Goal: Task Accomplishment & Management: Complete application form

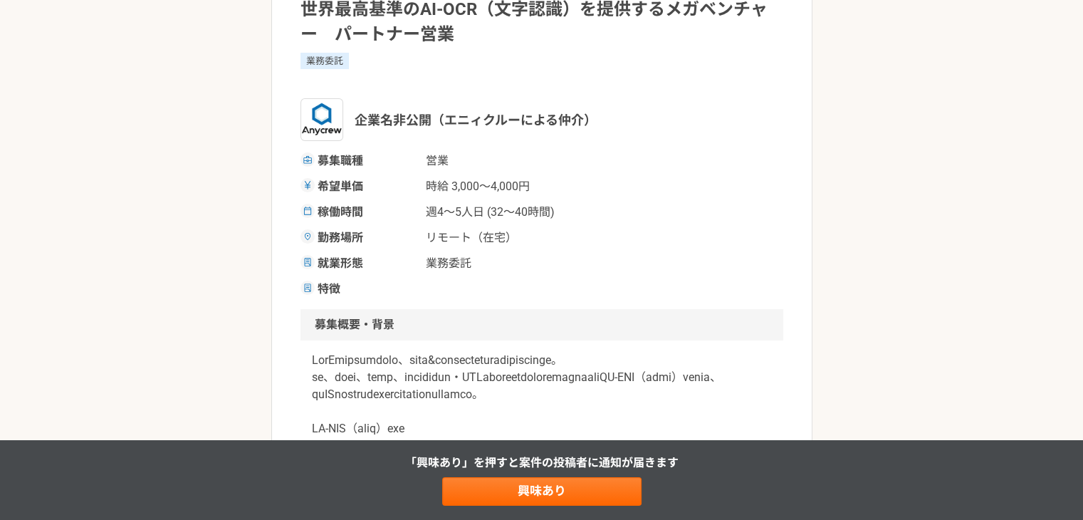
scroll to position [142, 0]
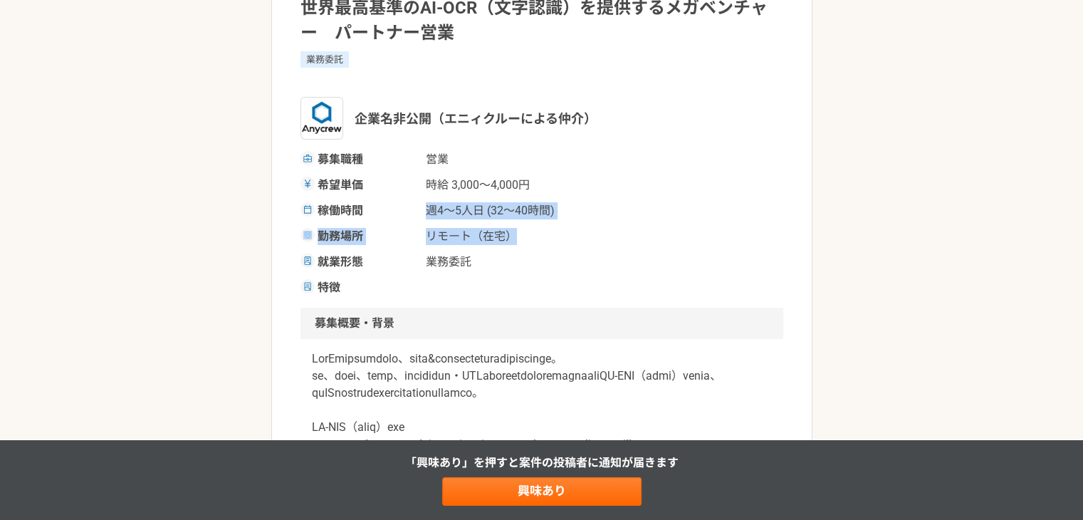
drag, startPoint x: 423, startPoint y: 216, endPoint x: 556, endPoint y: 273, distance: 144.8
click at [561, 249] on div "募集職種 営業 希望単価 時給 3,000〜4,000円 稼働時間 週4〜5人日 (32〜40時間) 勤務場所 リモート（在宅） 就業形態 業務委託 特徴" at bounding box center [542, 223] width 483 height 145
click at [556, 274] on div "募集職種 営業 希望単価 時給 3,000〜4,000円 稼働時間 週4〜5人日 (32〜40時間) 勤務場所 リモート（在宅） 就業形態 業務委託 特徴" at bounding box center [542, 223] width 483 height 145
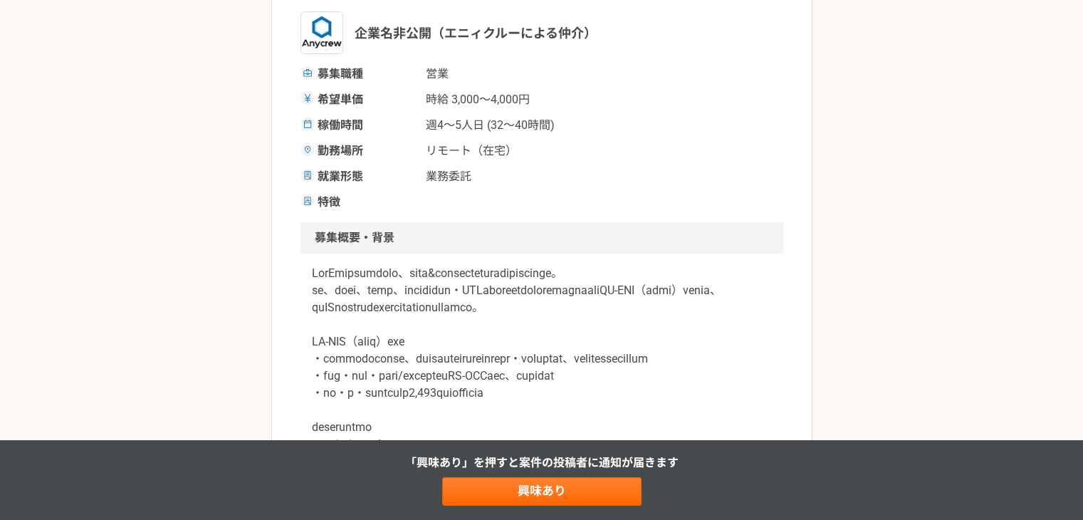
scroll to position [285, 0]
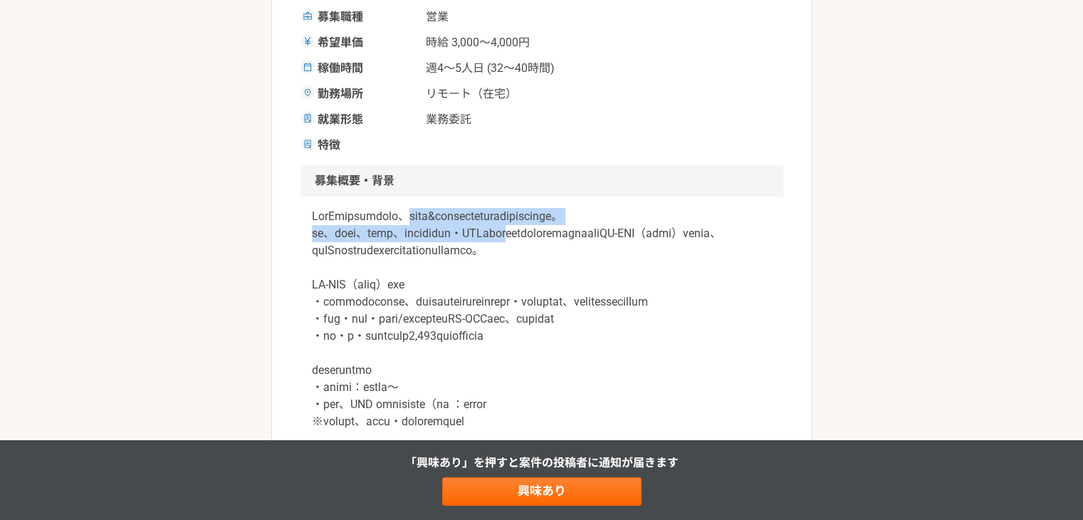
drag, startPoint x: 465, startPoint y: 214, endPoint x: 583, endPoint y: 283, distance: 136.6
click at [644, 268] on p at bounding box center [542, 336] width 460 height 256
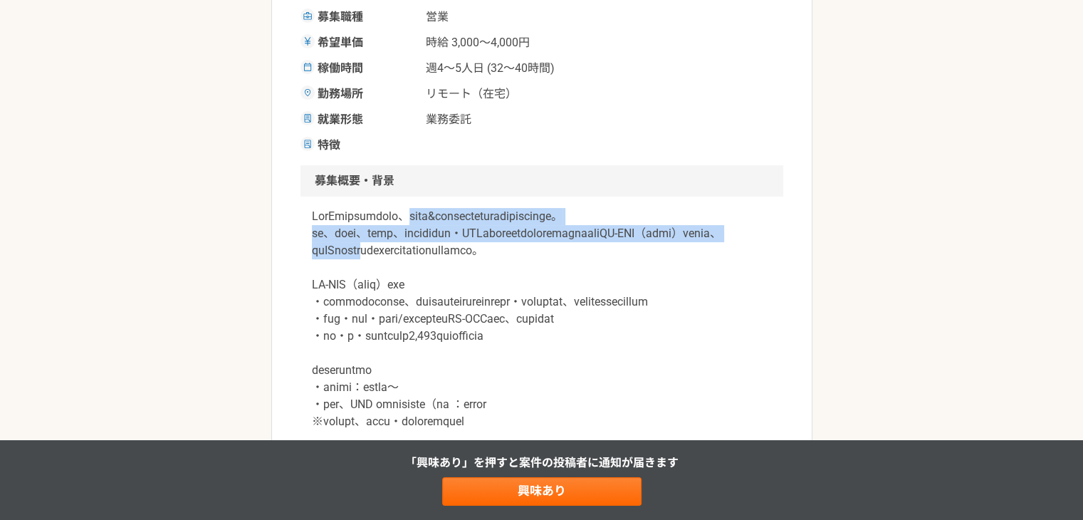
click at [516, 257] on p at bounding box center [542, 336] width 460 height 256
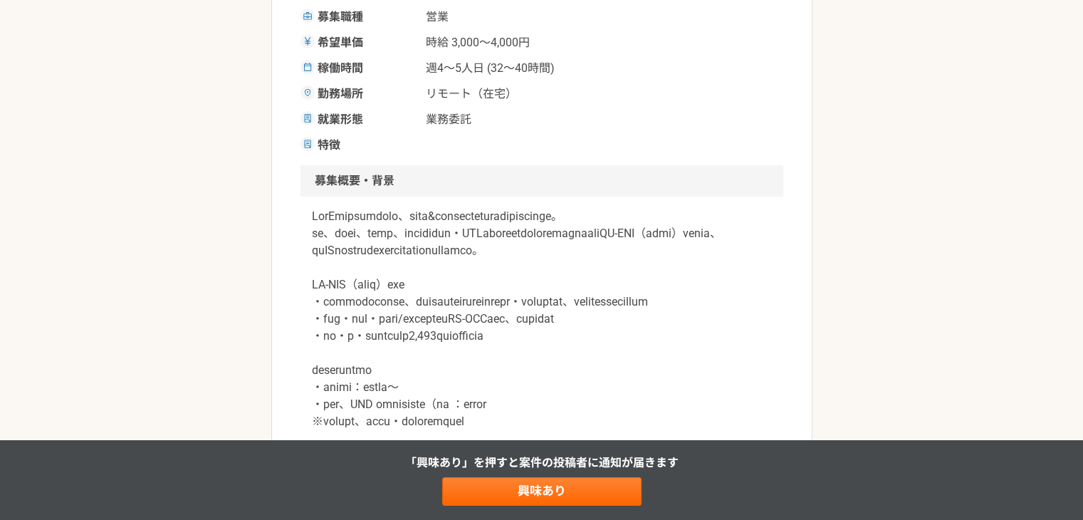
drag, startPoint x: 465, startPoint y: 226, endPoint x: 622, endPoint y: 283, distance: 167.4
click at [622, 278] on p at bounding box center [542, 336] width 460 height 256
click at [618, 293] on p at bounding box center [542, 336] width 460 height 256
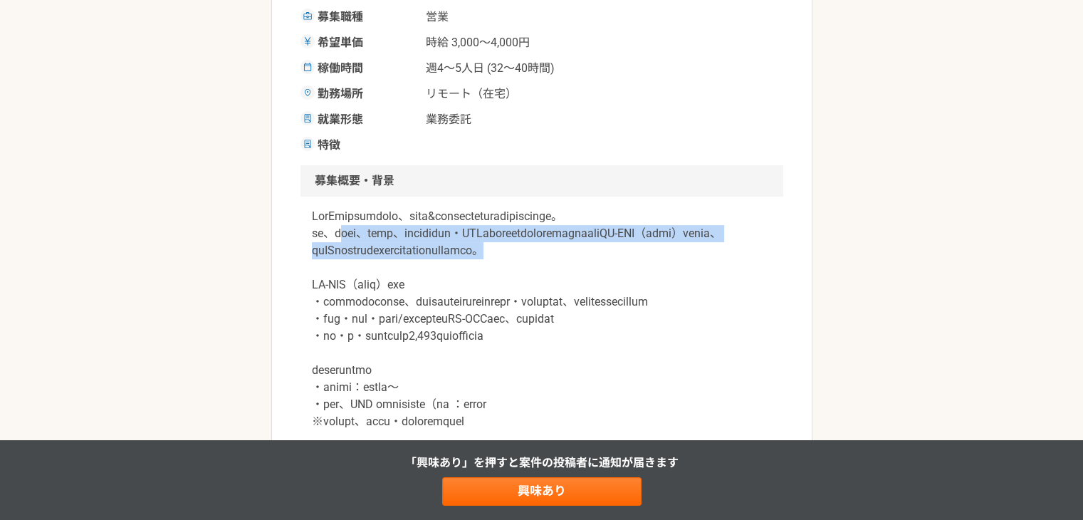
drag, startPoint x: 471, startPoint y: 278, endPoint x: 356, endPoint y: 243, distance: 120.5
click at [355, 244] on p at bounding box center [542, 336] width 460 height 256
click at [408, 259] on p at bounding box center [542, 336] width 460 height 256
drag, startPoint x: 424, startPoint y: 288, endPoint x: 384, endPoint y: 259, distance: 49.6
click at [330, 247] on p at bounding box center [542, 336] width 460 height 256
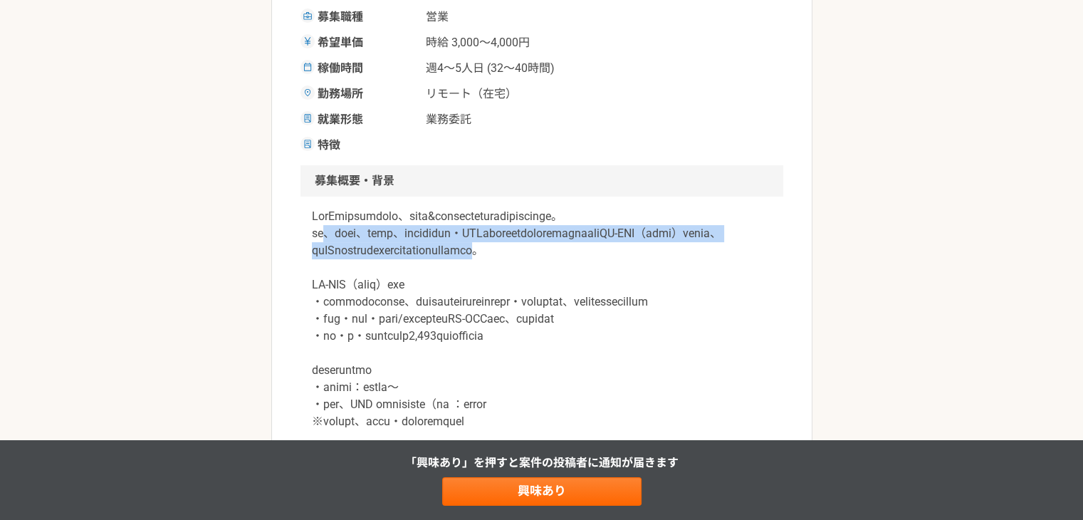
click at [422, 266] on p at bounding box center [542, 336] width 460 height 256
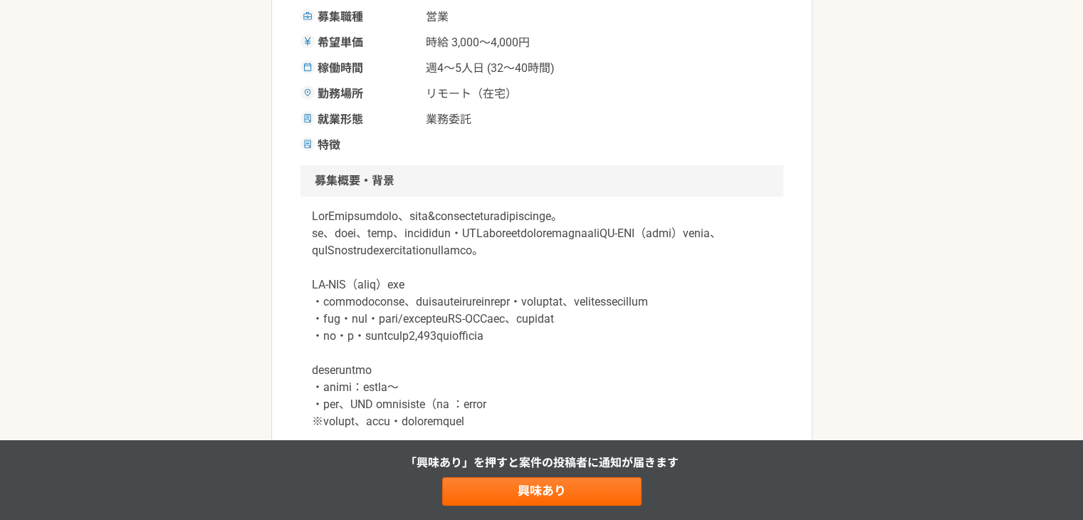
click at [516, 280] on p at bounding box center [542, 336] width 460 height 256
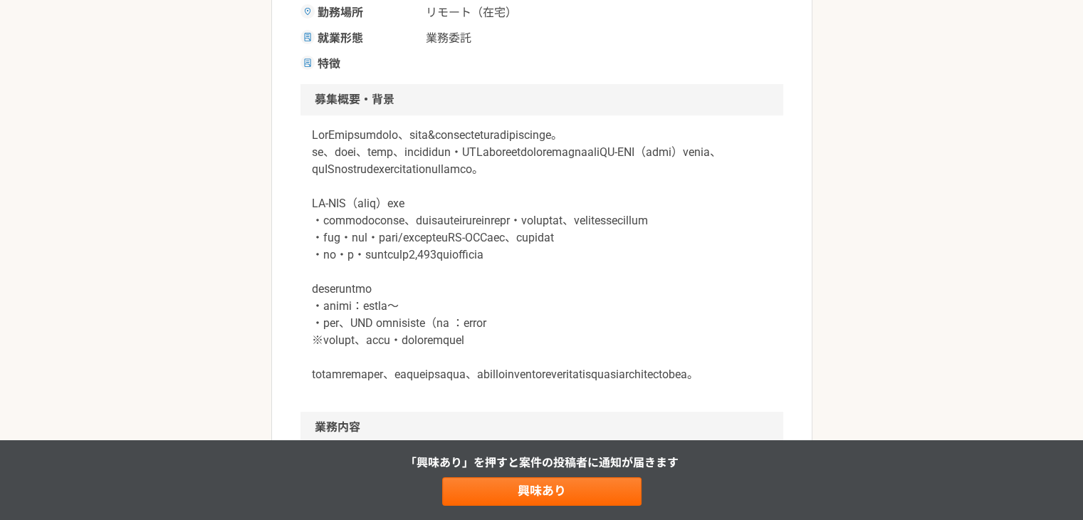
scroll to position [427, 0]
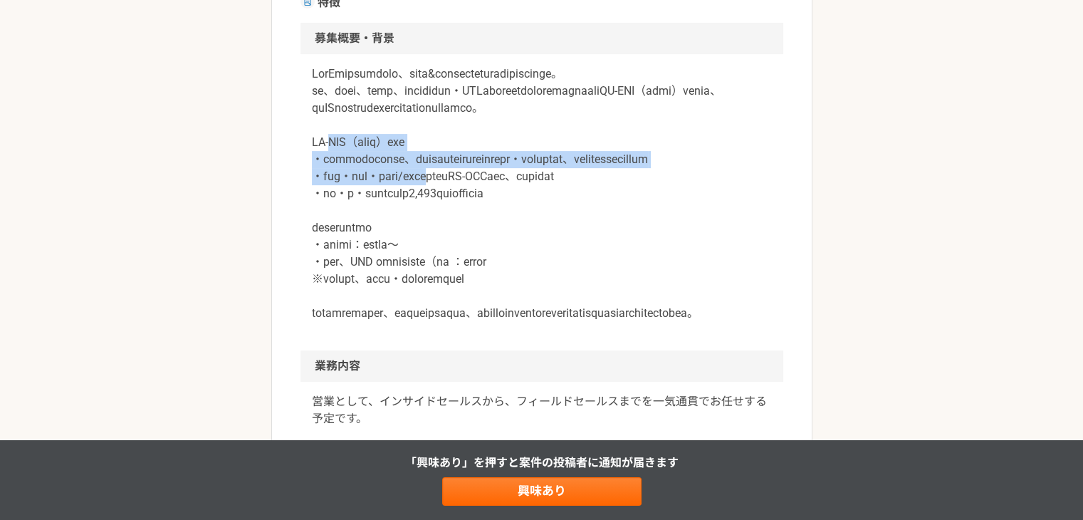
drag, startPoint x: 325, startPoint y: 183, endPoint x: 518, endPoint y: 266, distance: 209.9
click at [513, 235] on p at bounding box center [542, 194] width 460 height 256
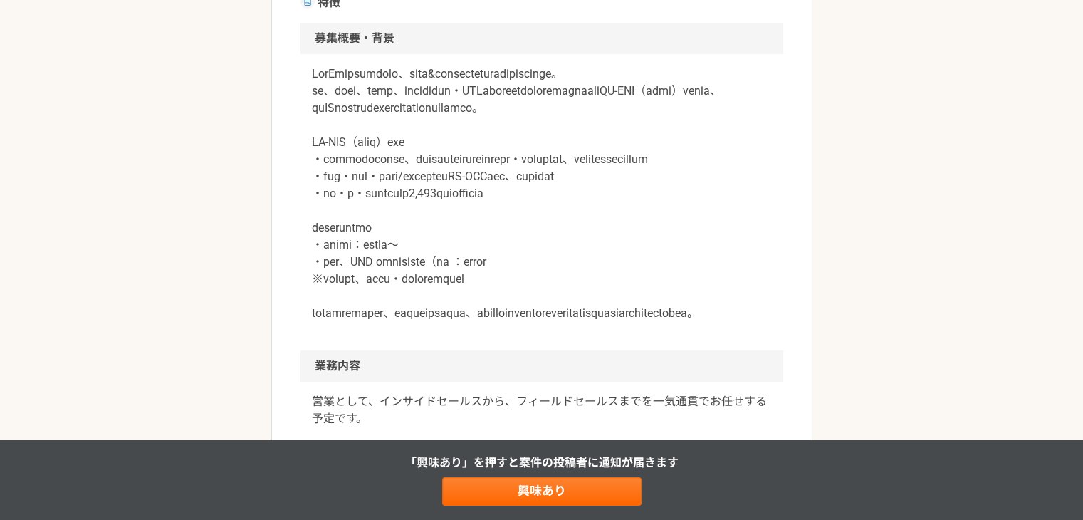
click at [523, 291] on p at bounding box center [542, 194] width 460 height 256
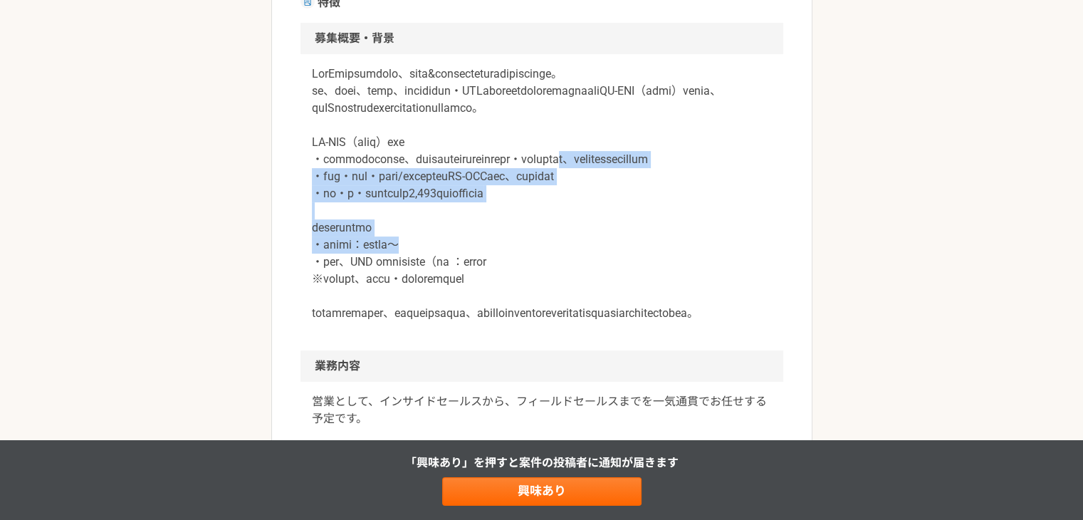
drag, startPoint x: 476, startPoint y: 301, endPoint x: 309, endPoint y: 195, distance: 197.2
click at [312, 199] on p at bounding box center [542, 194] width 460 height 256
click at [371, 201] on p at bounding box center [542, 194] width 460 height 256
click at [408, 246] on p at bounding box center [542, 194] width 460 height 256
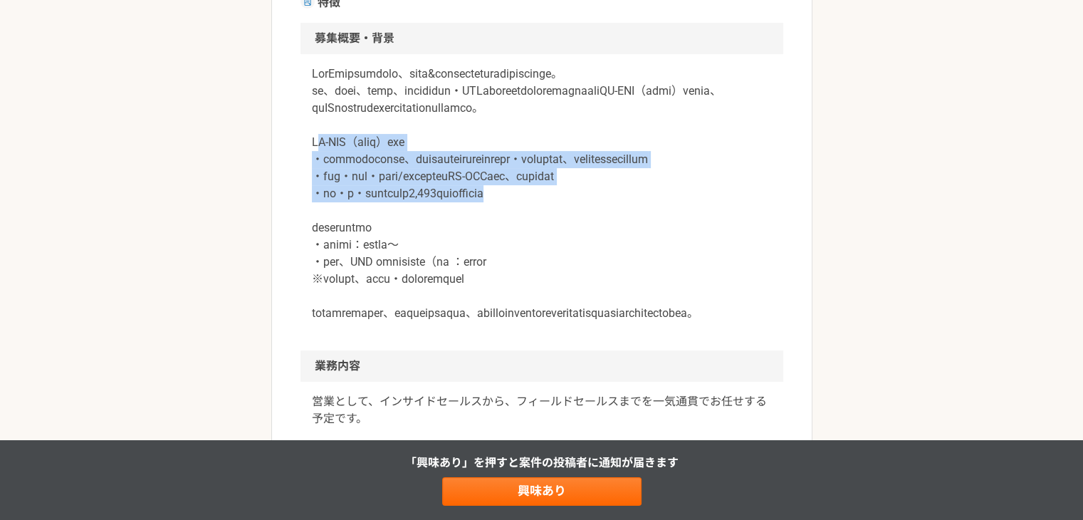
drag, startPoint x: 318, startPoint y: 177, endPoint x: 642, endPoint y: 248, distance: 331.6
click at [644, 248] on p at bounding box center [542, 194] width 460 height 256
click at [528, 204] on p at bounding box center [542, 194] width 460 height 256
click at [527, 201] on p at bounding box center [542, 194] width 460 height 256
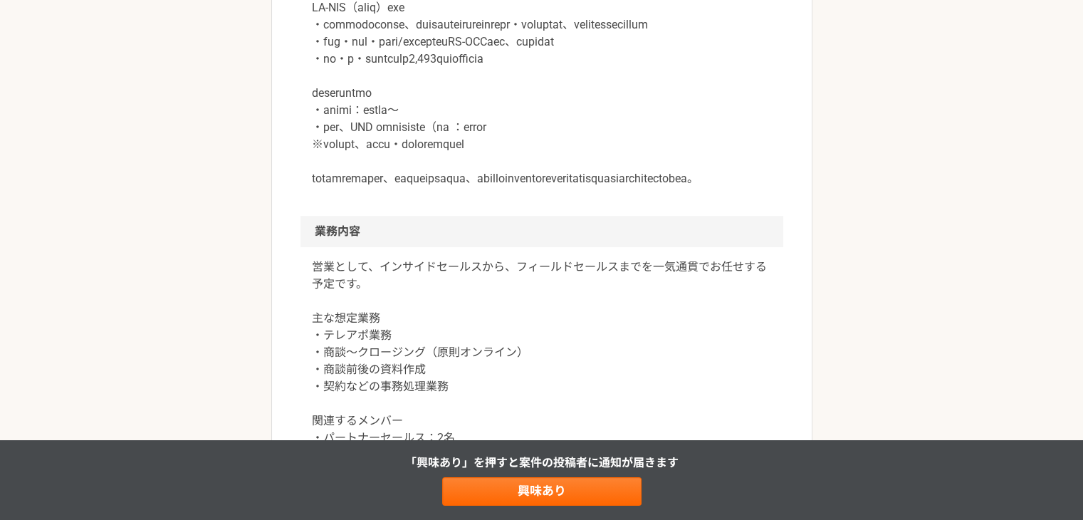
scroll to position [570, 0]
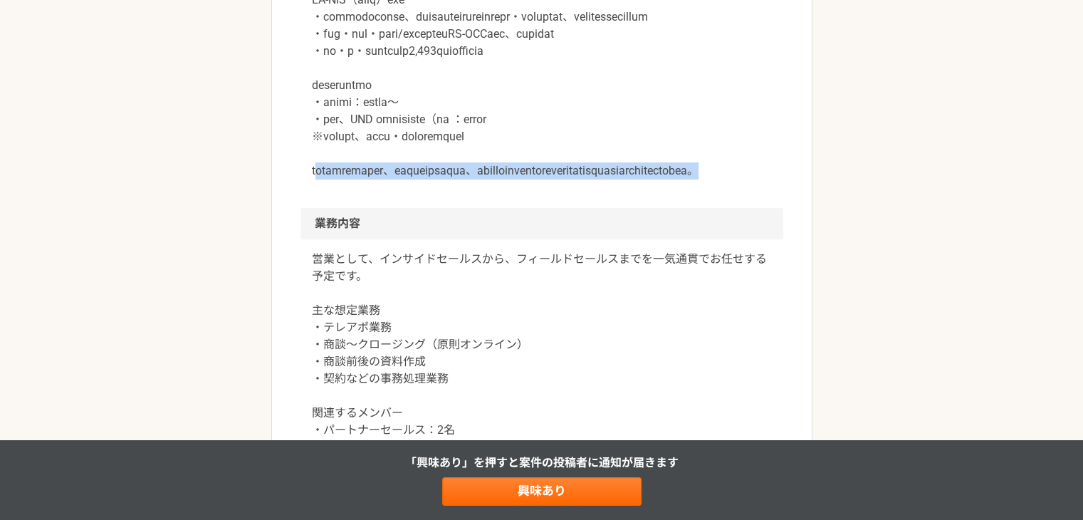
drag, startPoint x: 350, startPoint y: 226, endPoint x: 667, endPoint y: 239, distance: 317.2
click at [664, 179] on p at bounding box center [542, 51] width 460 height 256
click at [664, 208] on div at bounding box center [542, 60] width 483 height 296
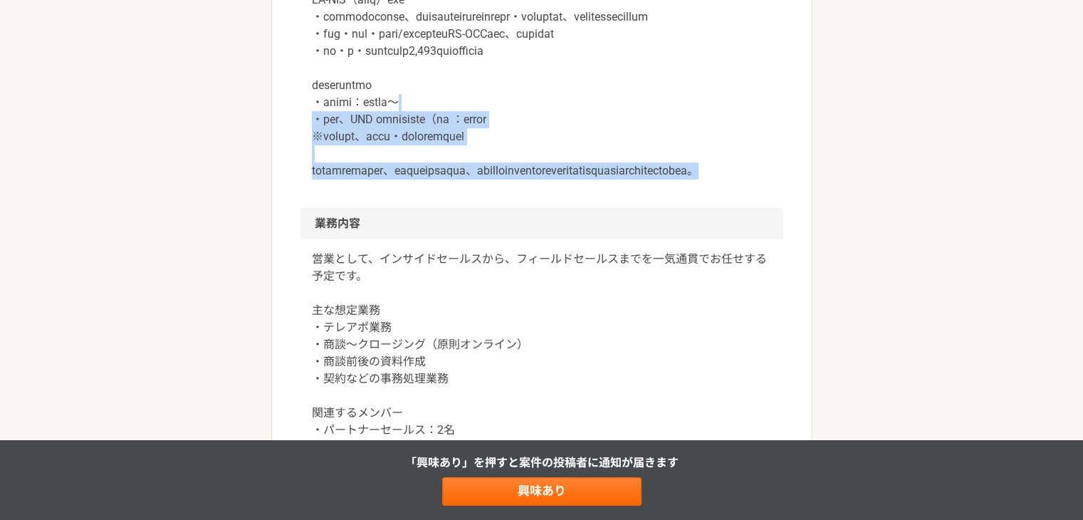
drag, startPoint x: 642, startPoint y: 245, endPoint x: 455, endPoint y: 161, distance: 205.3
click at [456, 161] on p at bounding box center [542, 51] width 460 height 256
click at [544, 166] on p at bounding box center [542, 51] width 460 height 256
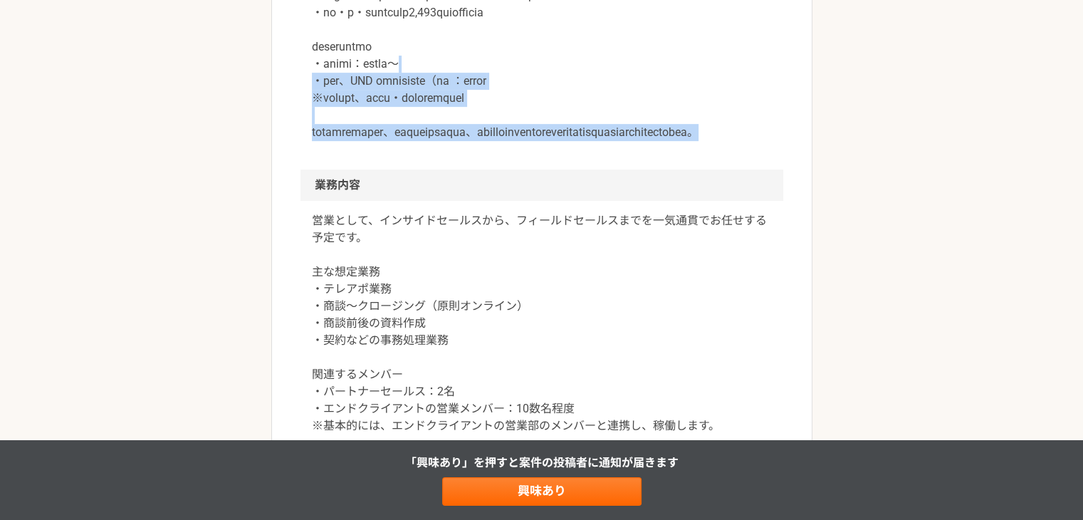
scroll to position [641, 0]
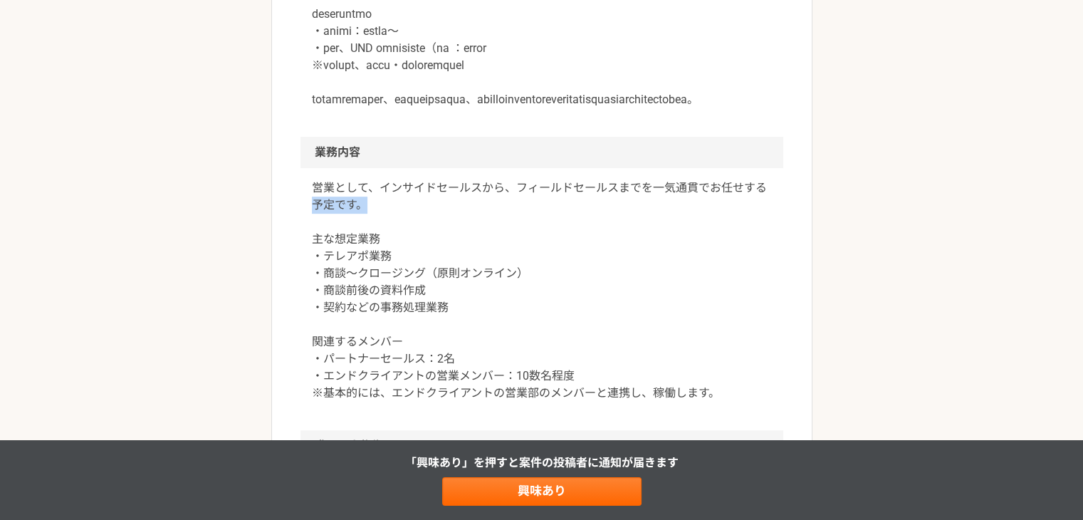
drag, startPoint x: 490, startPoint y: 279, endPoint x: 527, endPoint y: 294, distance: 39.9
click at [528, 288] on p "営業として、インサイドセールスから、フィールドセールスまでを一気通貫でお任せする予定です。 主な想定業務 ・テレアポ業務 ・商談〜クロージング（原則オンライン…" at bounding box center [542, 290] width 460 height 222
click at [521, 300] on p "営業として、インサイドセールスから、フィールドセールスまでを一気通貫でお任せする予定です。 主な想定業務 ・テレアポ業務 ・商談〜クロージング（原則オンライン…" at bounding box center [542, 290] width 460 height 222
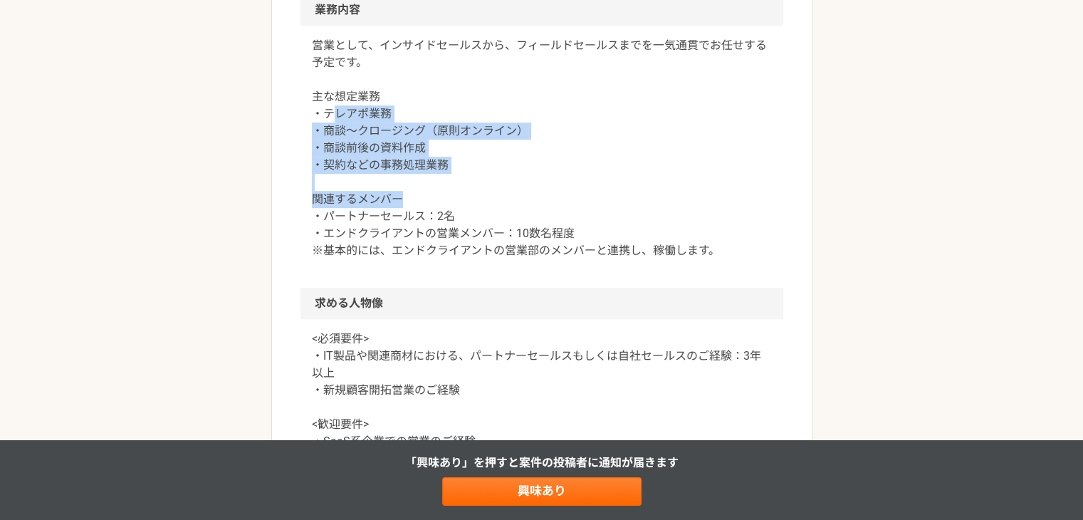
drag, startPoint x: 428, startPoint y: 227, endPoint x: 335, endPoint y: 176, distance: 106.5
click at [335, 176] on p "営業として、インサイドセールスから、フィールドセールスまでを一気通貫でお任せする予定です。 主な想定業務 ・テレアポ業務 ・商談〜クロージング（原則オンライン…" at bounding box center [542, 148] width 460 height 222
click at [437, 212] on p "営業として、インサイドセールスから、フィールドセールスまでを一気通貫でお任せする予定です。 主な想定業務 ・テレアポ業務 ・商談〜クロージング（原則オンライン…" at bounding box center [542, 148] width 460 height 222
click at [454, 256] on p "営業として、インサイドセールスから、フィールドセールスまでを一気通貫でお任せする予定です。 主な想定業務 ・テレアポ業務 ・商談〜クロージング（原則オンライン…" at bounding box center [542, 148] width 460 height 222
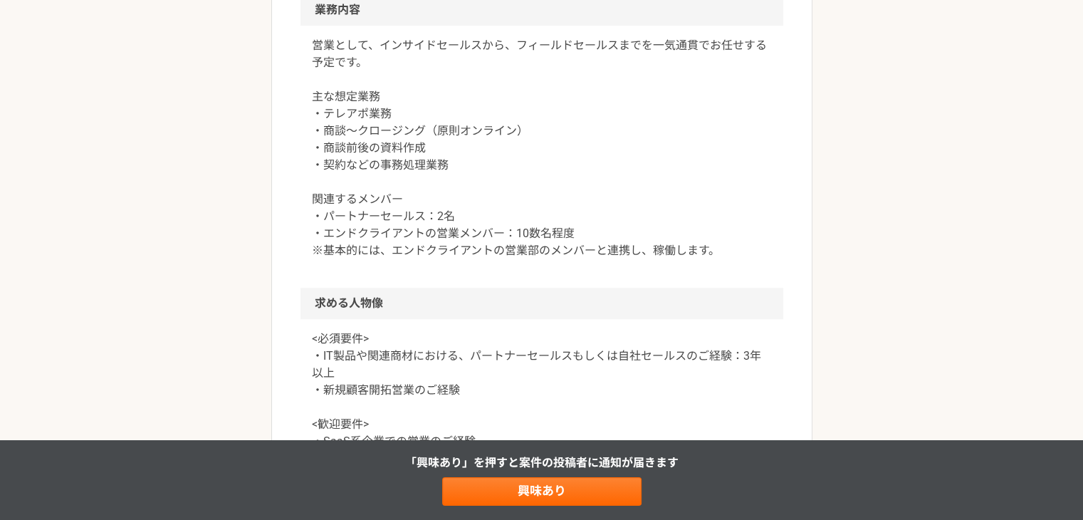
click at [371, 259] on p "営業として、インサイドセールスから、フィールドセールスまでを一気通貫でお任せする予定です。 主な想定業務 ・テレアポ業務 ・商談〜クロージング（原則オンライン…" at bounding box center [542, 148] width 460 height 222
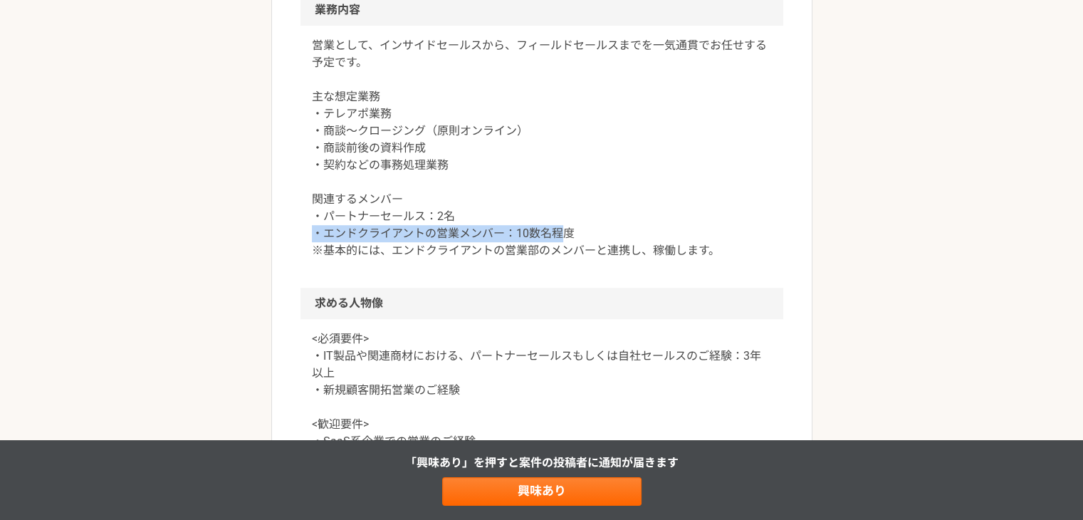
drag, startPoint x: 310, startPoint y: 298, endPoint x: 578, endPoint y: 304, distance: 268.5
click at [578, 288] on div "営業として、インサイドセールスから、フィールドセールスまでを一気通貫でお任せする予定です。 主な想定業務 ・テレアポ業務 ・商談〜クロージング（原則オンライン…" at bounding box center [542, 157] width 483 height 262
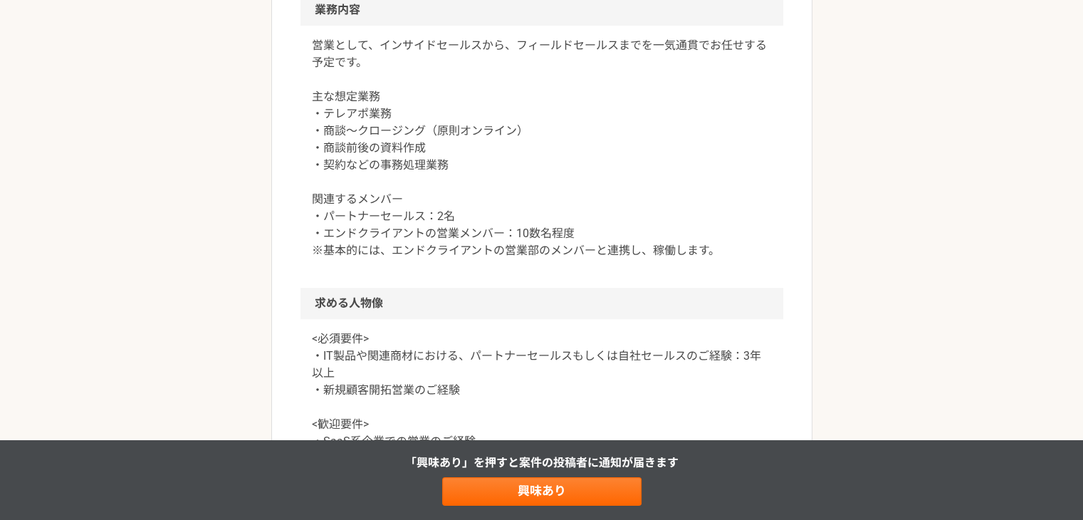
click at [518, 257] on p "営業として、インサイドセールスから、フィールドセールスまでを一気通貫でお任せする予定です。 主な想定業務 ・テレアポ業務 ・商談〜クロージング（原則オンライン…" at bounding box center [542, 148] width 460 height 222
drag, startPoint x: 310, startPoint y: 271, endPoint x: 506, endPoint y: 282, distance: 196.1
click at [499, 280] on div "営業として、インサイドセールスから、フィールドセールスまでを一気通貫でお任せする予定です。 主な想定業務 ・テレアポ業務 ・商談〜クロージング（原則オンライン…" at bounding box center [542, 157] width 483 height 262
click at [527, 259] on p "営業として、インサイドセールスから、フィールドセールスまでを一気通貫でお任せする予定です。 主な想定業務 ・テレアポ業務 ・商談〜クロージング（原則オンライン…" at bounding box center [542, 148] width 460 height 222
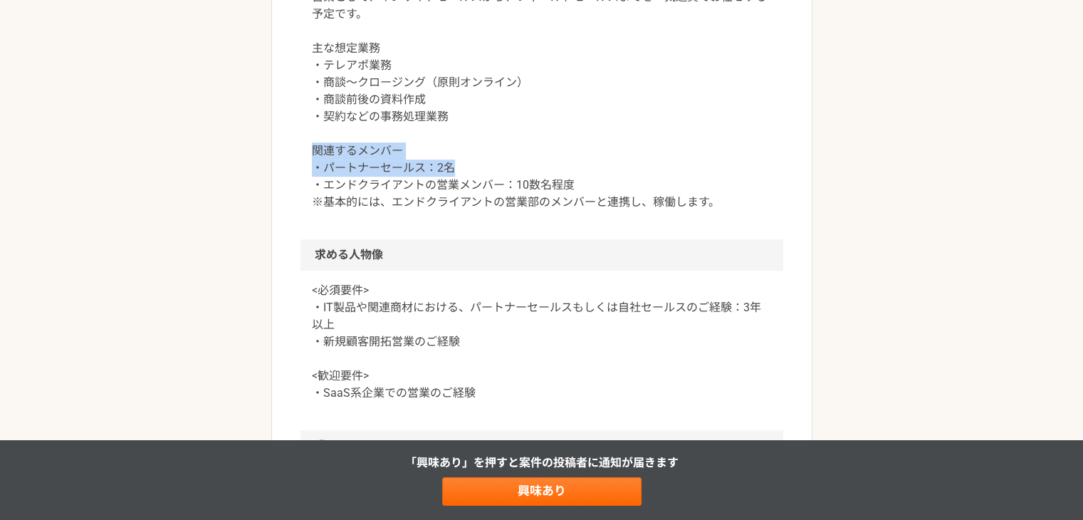
scroll to position [855, 0]
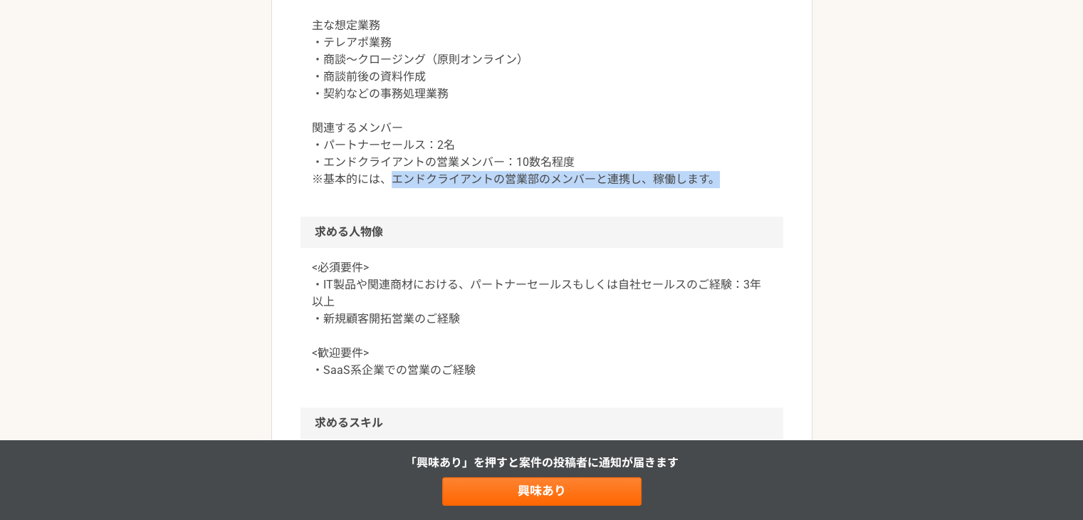
drag, startPoint x: 445, startPoint y: 250, endPoint x: 726, endPoint y: 246, distance: 280.6
click at [726, 216] on div "営業として、インサイドセールスから、フィールドセールスまでを一気通貫でお任せする予定です。 主な想定業務 ・テレアポ業務 ・商談〜クロージング（原則オンライン…" at bounding box center [542, 85] width 483 height 262
click at [546, 188] on p "営業として、インサイドセールスから、フィールドセールスまでを一気通貫でお任せする予定です。 主な想定業務 ・テレアポ業務 ・商談〜クロージング（原則オンライン…" at bounding box center [542, 77] width 460 height 222
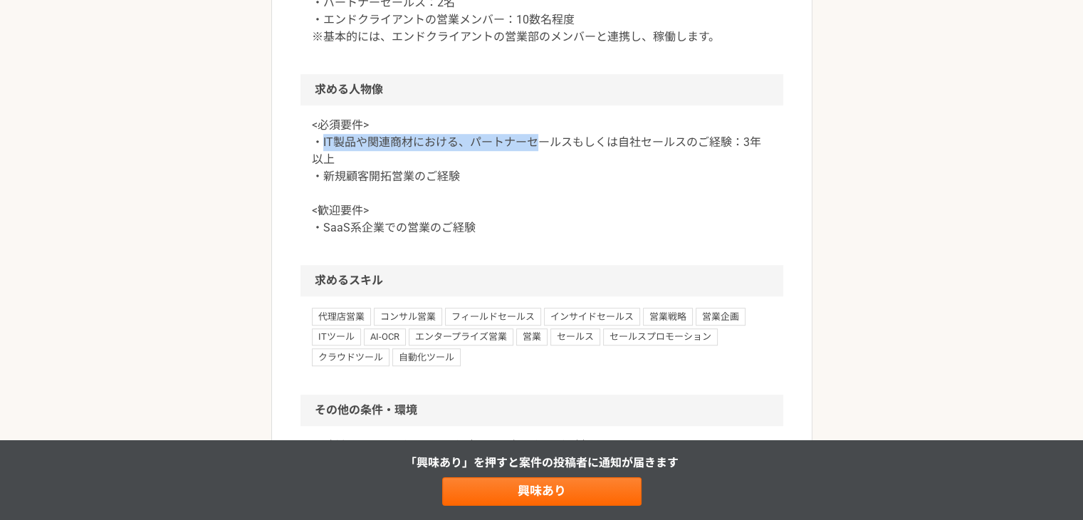
drag, startPoint x: 322, startPoint y: 219, endPoint x: 544, endPoint y: 212, distance: 222.3
click at [544, 212] on p "<必須要件> ・IT製品や関連商材における、パートナーセールスもしくは自社セールスのご経験：3年以上 ・新規顧客開拓営業のご経験 <歓迎要件> ・SaaS系企…" at bounding box center [542, 177] width 460 height 120
click at [539, 236] on p "<必須要件> ・IT製品や関連商材における、パートナーセールスもしくは自社セールスのご経験：3年以上 ・新規顧客開拓営業のご経験 <歓迎要件> ・SaaS系企…" at bounding box center [542, 177] width 460 height 120
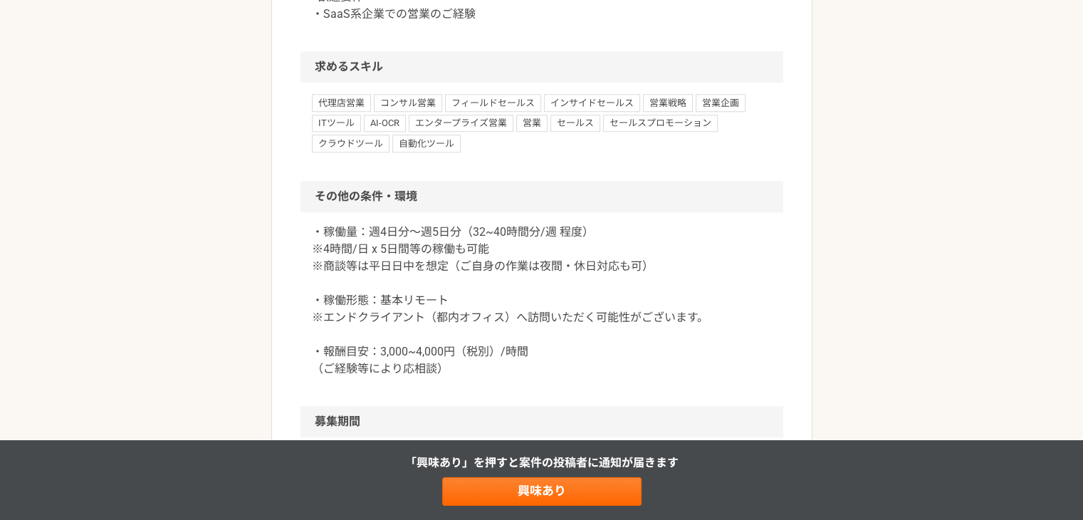
scroll to position [1353, 0]
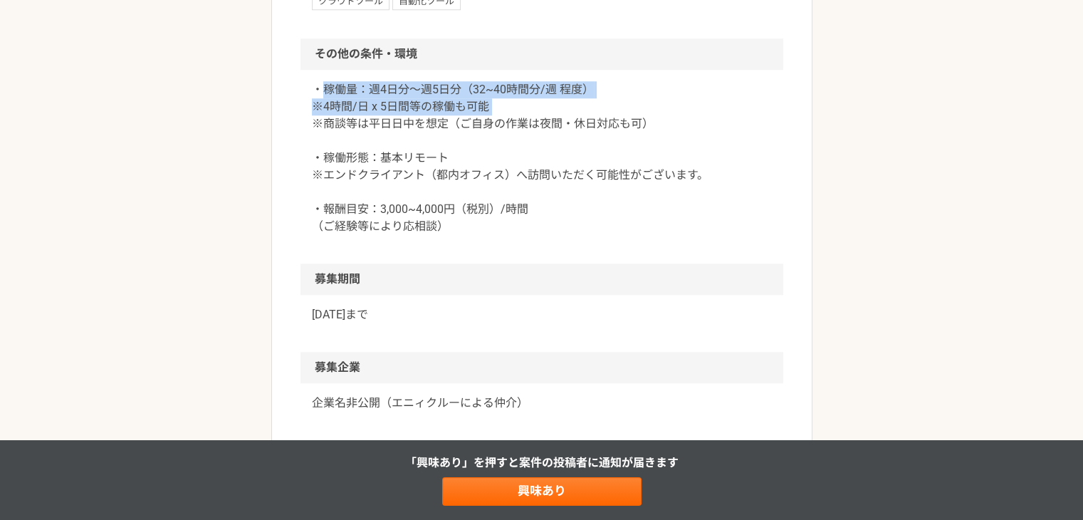
drag, startPoint x: 324, startPoint y: 159, endPoint x: 534, endPoint y: 209, distance: 215.9
click at [541, 184] on p "・稼働量：週4日分〜週5日分（32~40時間分/週 程度） ※4時間/日 x 5日間等の稼働も可能 ※商談等は平日日中を想定（ご自身の作業は夜間・休日対応も可…" at bounding box center [542, 158] width 460 height 154
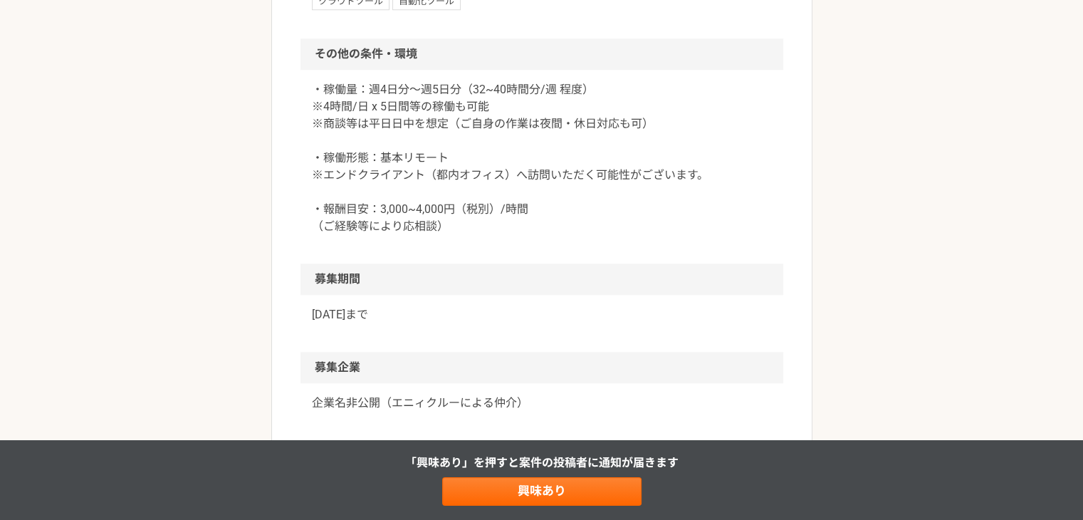
drag, startPoint x: 530, startPoint y: 214, endPoint x: 518, endPoint y: 216, distance: 11.5
click at [530, 215] on p "・稼働量：週4日分〜週5日分（32~40時間分/週 程度） ※4時間/日 x 5日間等の稼働も可能 ※商談等は平日日中を想定（ご自身の作業は夜間・休日対応も可…" at bounding box center [542, 158] width 460 height 154
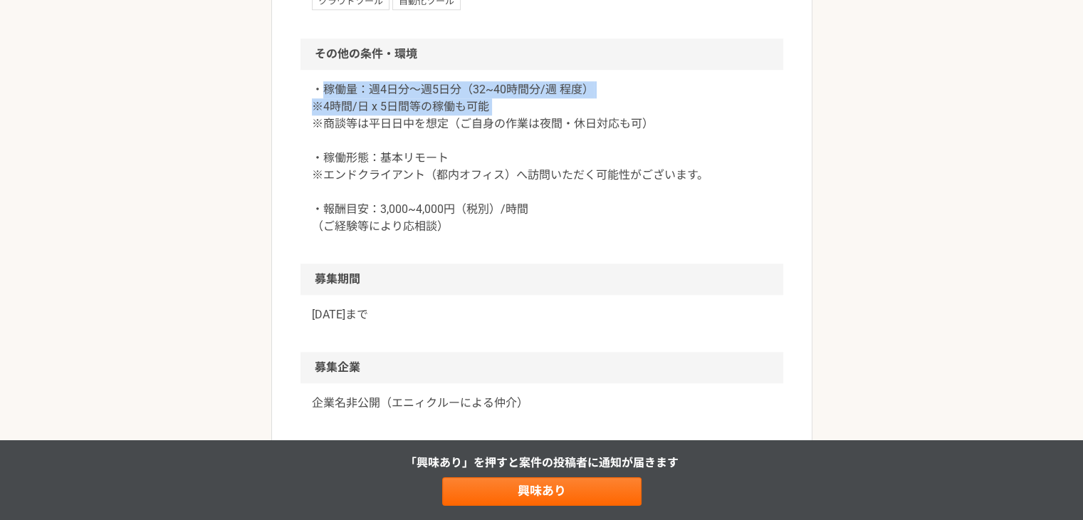
drag, startPoint x: 471, startPoint y: 157, endPoint x: 633, endPoint y: 172, distance: 162.3
click at [633, 172] on p "・稼働量：週4日分〜週5日分（32~40時間分/週 程度） ※4時間/日 x 5日間等の稼働も可能 ※商談等は平日日中を想定（ご自身の作業は夜間・休日対応も可…" at bounding box center [542, 158] width 460 height 154
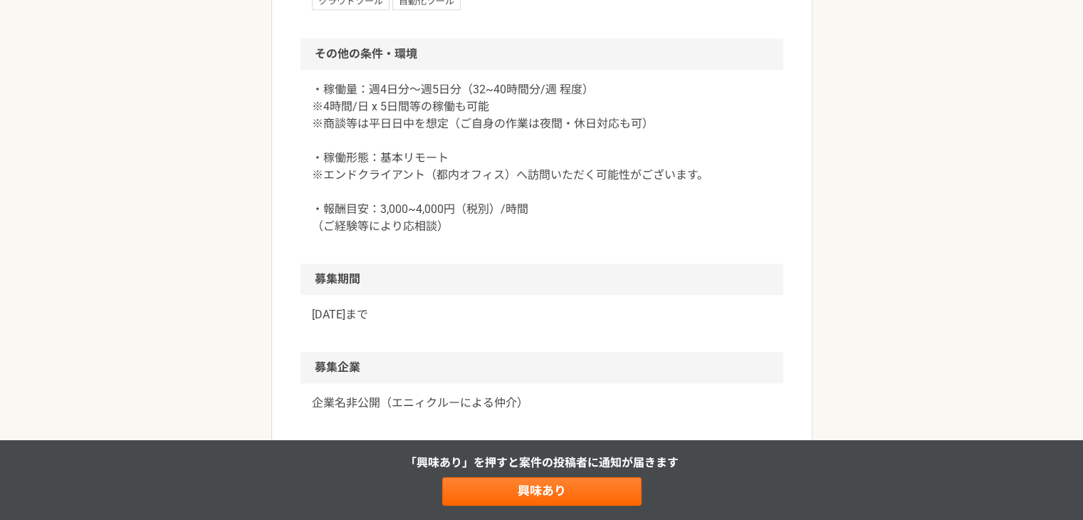
drag, startPoint x: 632, startPoint y: 199, endPoint x: 623, endPoint y: 209, distance: 13.6
click at [632, 200] on p "・稼働量：週4日分〜週5日分（32~40時間分/週 程度） ※4時間/日 x 5日間等の稼働も可能 ※商談等は平日日中を想定（ご自身の作業は夜間・休日対応も可…" at bounding box center [542, 158] width 460 height 154
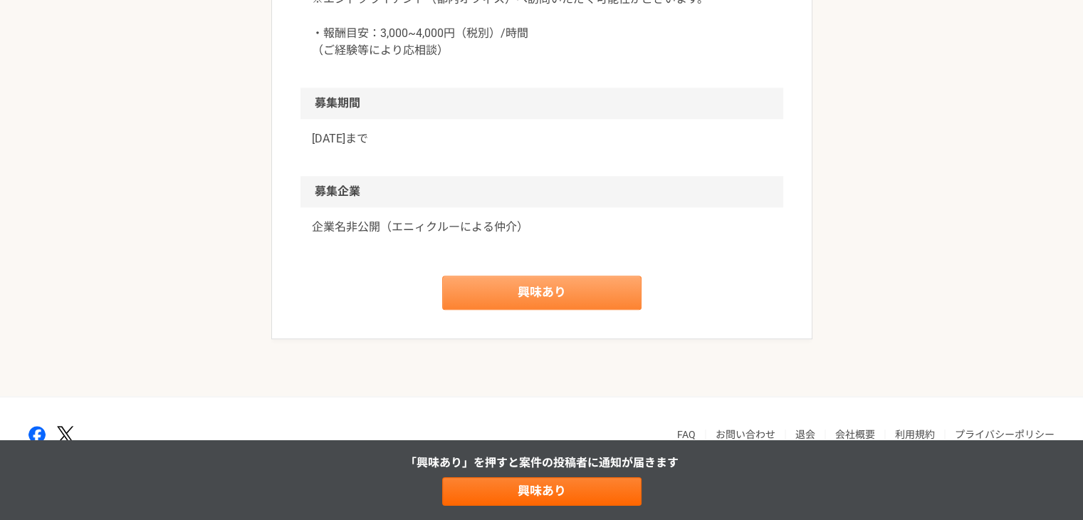
scroll to position [1596, 0]
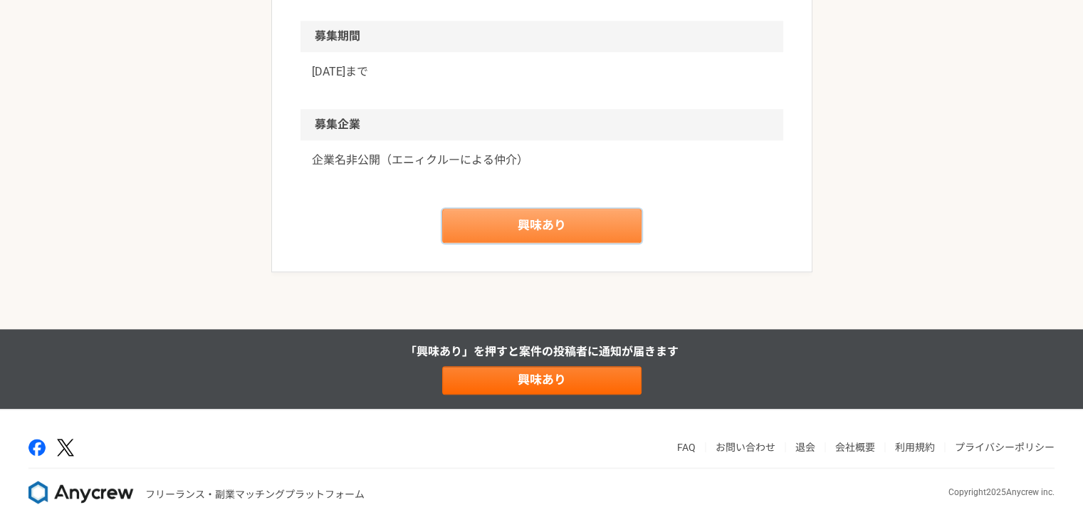
click at [563, 243] on link "興味あり" at bounding box center [541, 226] width 199 height 34
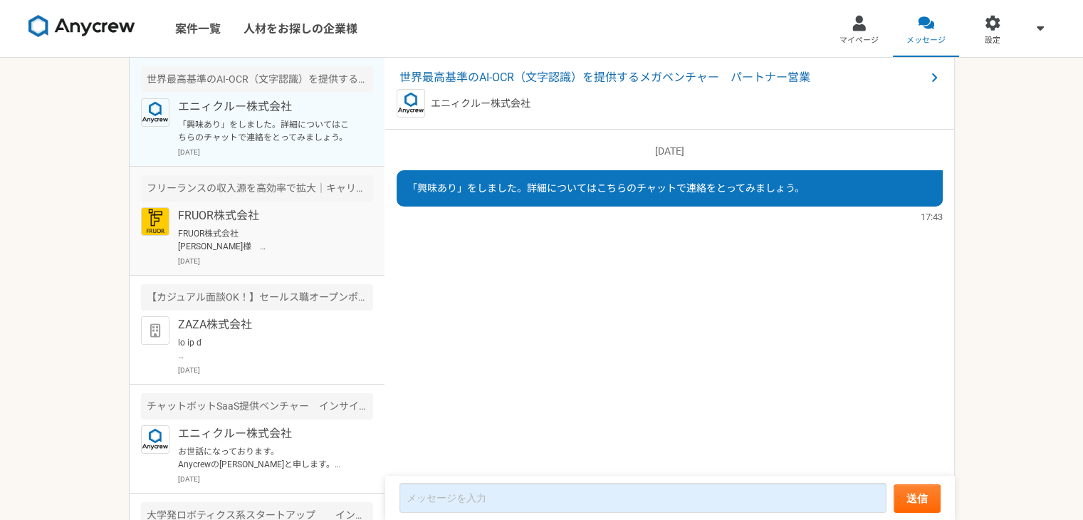
click at [296, 229] on p "FRUOR株式会社 [PERSON_NAME]様 ご返信いただきありがとうございます。 [DATE]　13時から予約させていただきました。 当日はよろしくお願…" at bounding box center [266, 240] width 176 height 26
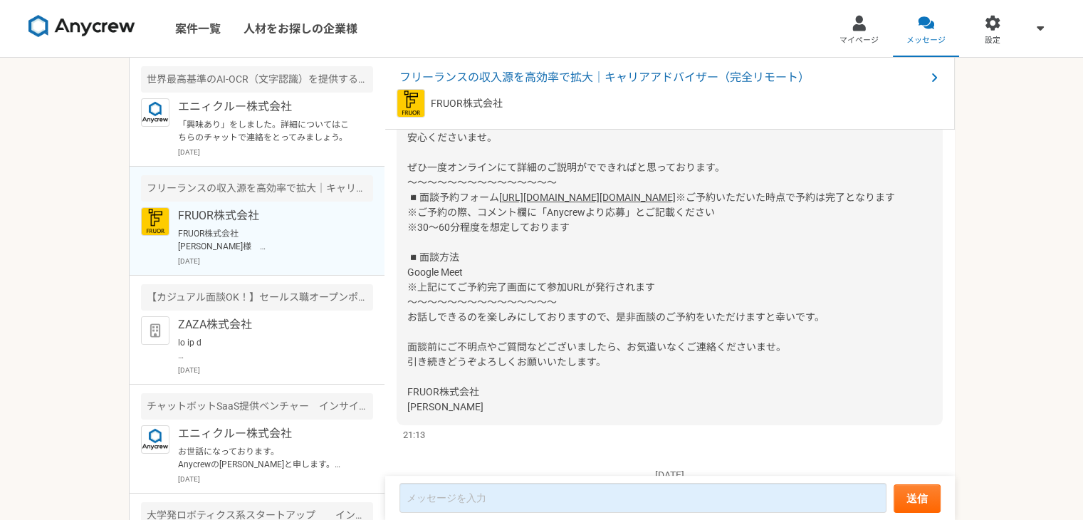
scroll to position [144, 0]
